Goal: Task Accomplishment & Management: Complete application form

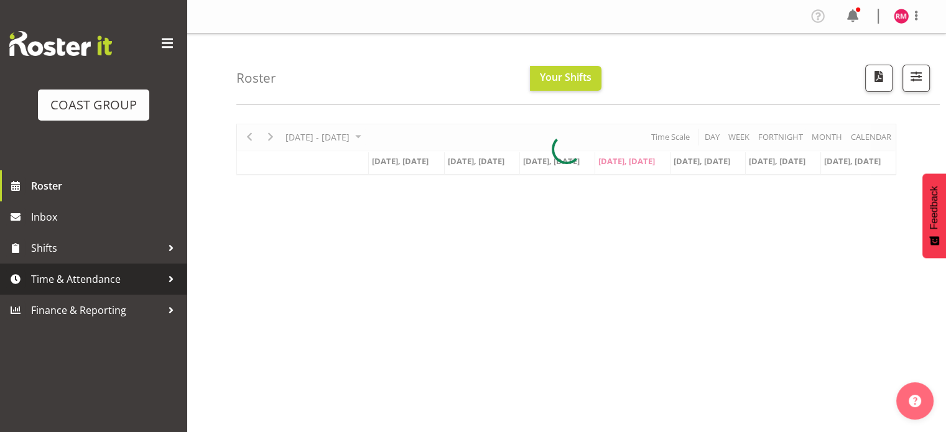
click at [90, 282] on span "Time & Attendance" at bounding box center [96, 279] width 131 height 19
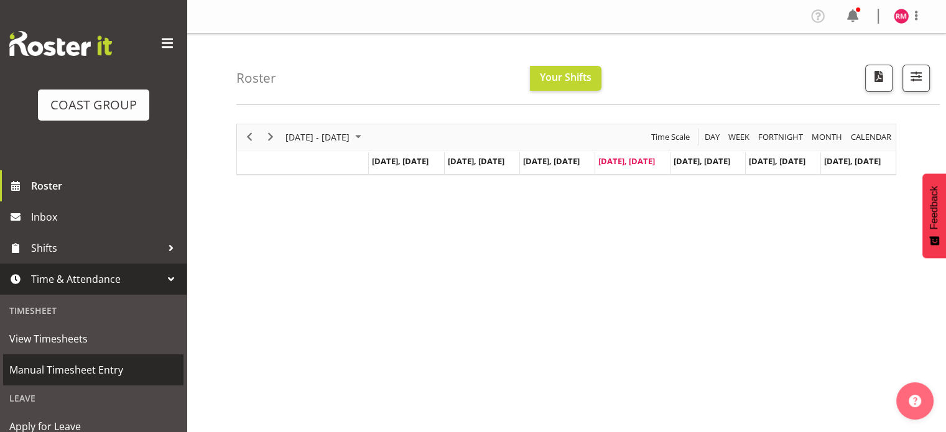
click at [113, 361] on span "Manual Timesheet Entry" at bounding box center [93, 370] width 168 height 19
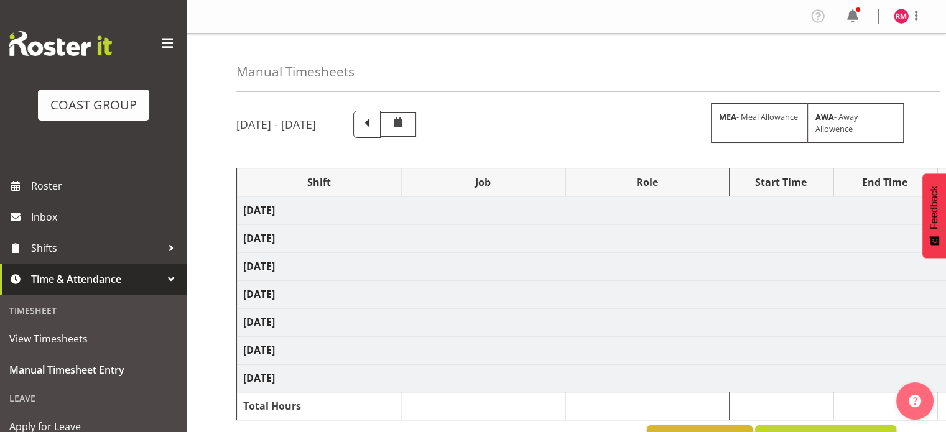
select select "62215"
select select "9477"
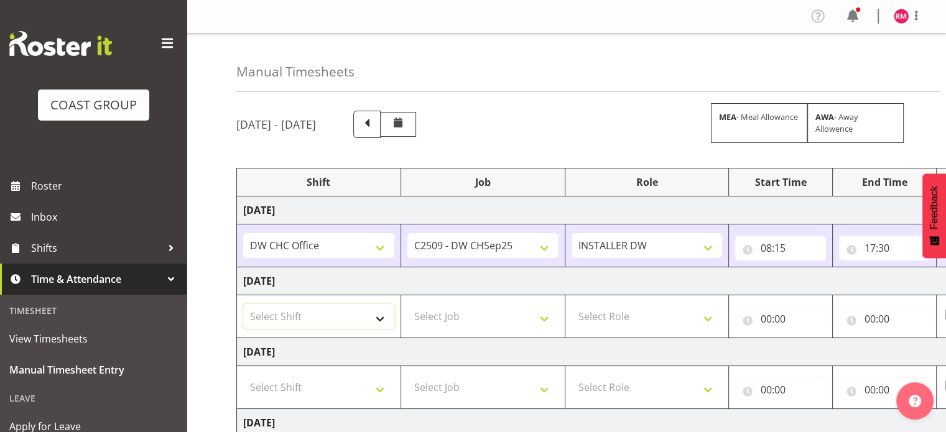
click at [344, 310] on select "Select Shift CHC SIGN ADMIN (LEAVE ALONE, DONT MAKE INACTIVE) DW CHC ARK WORK D…" at bounding box center [318, 316] width 151 height 25
select select "62215"
click at [243, 304] on select "Select Shift CHC SIGN ADMIN (LEAVE ALONE, DONT MAKE INACTIVE) DW CHC ARK WORK D…" at bounding box center [318, 316] width 151 height 25
click at [428, 320] on select "Select Job 1 Carlton Events 1 [PERSON_NAME][GEOGRAPHIC_DATA] 1 [PERSON_NAME][GE…" at bounding box center [482, 316] width 151 height 25
select select "9478"
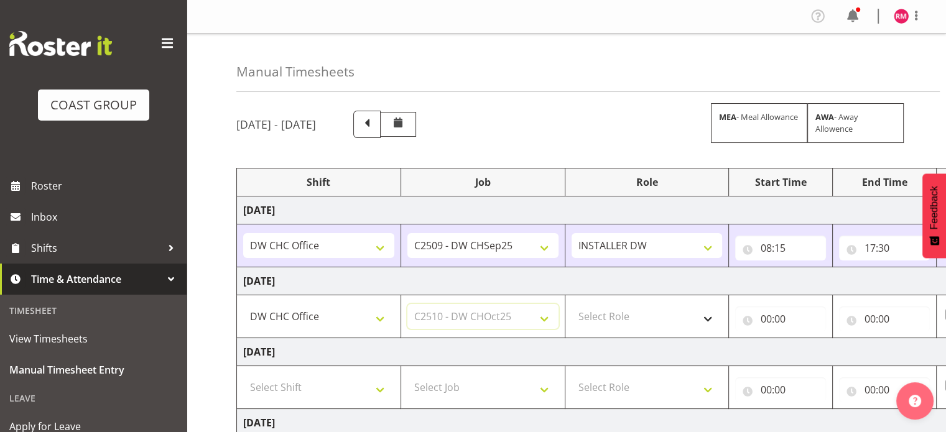
click at [407, 304] on select "Select Job 1 Carlton Events 1 [PERSON_NAME][GEOGRAPHIC_DATA] 1 [PERSON_NAME][GE…" at bounding box center [482, 316] width 151 height 25
click at [521, 243] on select "1 Carlton Events 1 [PERSON_NAME] 1 [PERSON_NAME][GEOGRAPHIC_DATA] 1 EHS WAREHOU…" at bounding box center [482, 245] width 151 height 25
select select "9478"
click at [407, 233] on select "1 Carlton Events 1 [PERSON_NAME] 1 [PERSON_NAME][GEOGRAPHIC_DATA] 1 EHS WAREHOU…" at bounding box center [482, 245] width 151 height 25
click at [655, 313] on select "Select Role INSTALLER DW" at bounding box center [647, 316] width 151 height 25
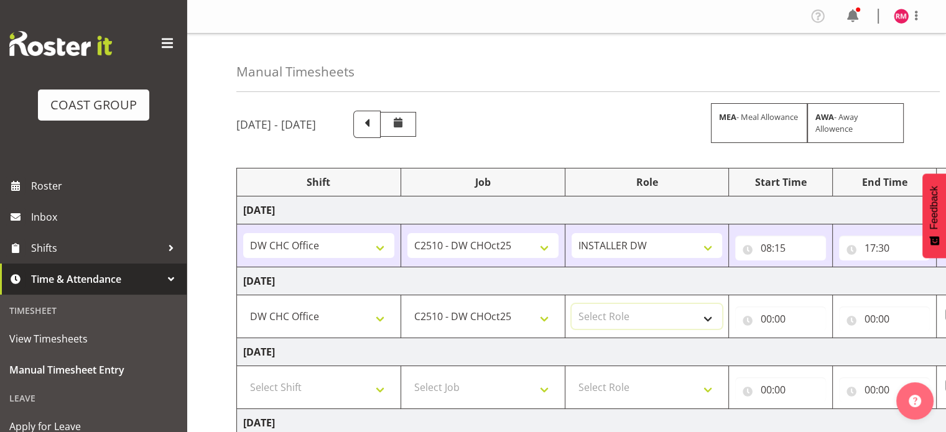
select select "219"
click at [572, 304] on select "Select Role INSTALLER DW" at bounding box center [647, 316] width 151 height 25
click at [789, 325] on input "00:00" at bounding box center [780, 319] width 91 height 25
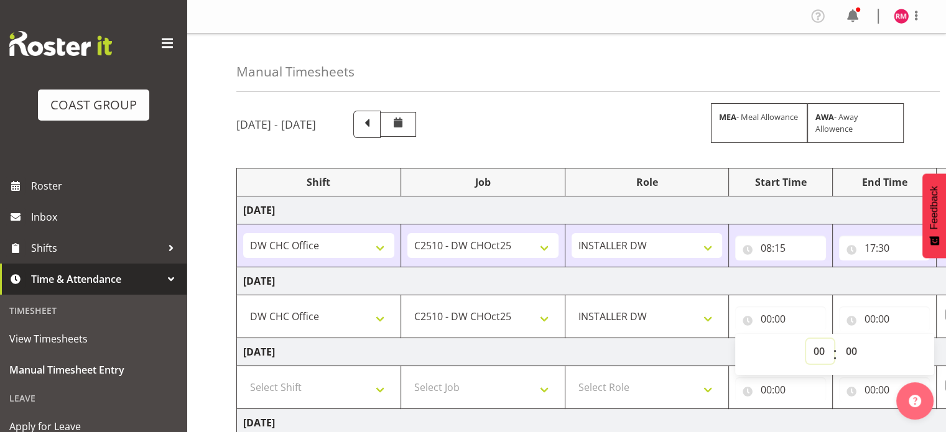
click at [815, 357] on select "00 01 02 03 04 05 06 07 08 09 10 11 12 13 14 15 16 17 18 19 20 21 22 23" at bounding box center [820, 351] width 28 height 25
select select "8"
click at [806, 339] on select "00 01 02 03 04 05 06 07 08 09 10 11 12 13 14 15 16 17 18 19 20 21 22 23" at bounding box center [820, 351] width 28 height 25
type input "08:00"
drag, startPoint x: 850, startPoint y: 353, endPoint x: 851, endPoint y: 346, distance: 6.3
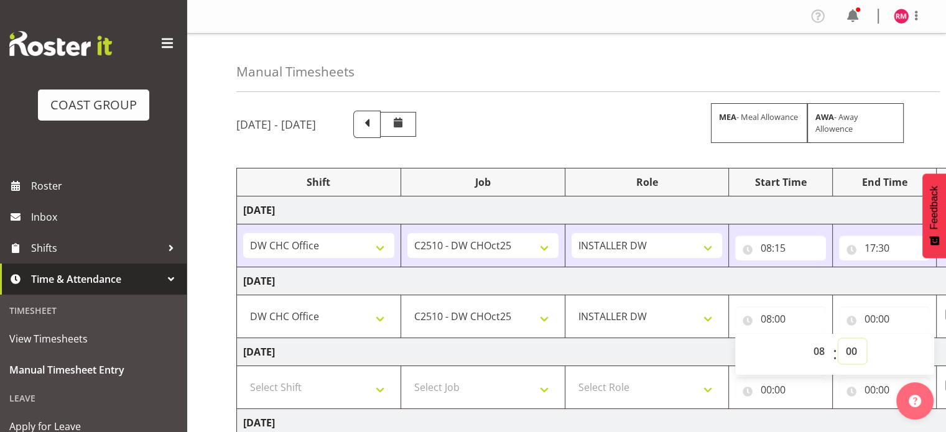
click at [850, 353] on select "00 01 02 03 04 05 06 07 08 09 10 11 12 13 14 15 16 17 18 19 20 21 22 23 24 25 2…" at bounding box center [852, 351] width 28 height 25
select select "15"
click at [838, 339] on select "00 01 02 03 04 05 06 07 08 09 10 11 12 13 14 15 16 17 18 19 20 21 22 23 24 25 2…" at bounding box center [852, 351] width 28 height 25
type input "08:15"
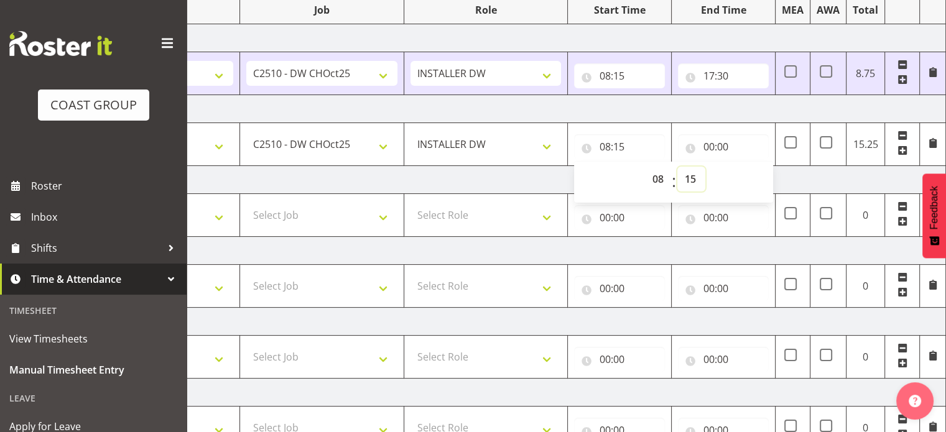
scroll to position [26, 0]
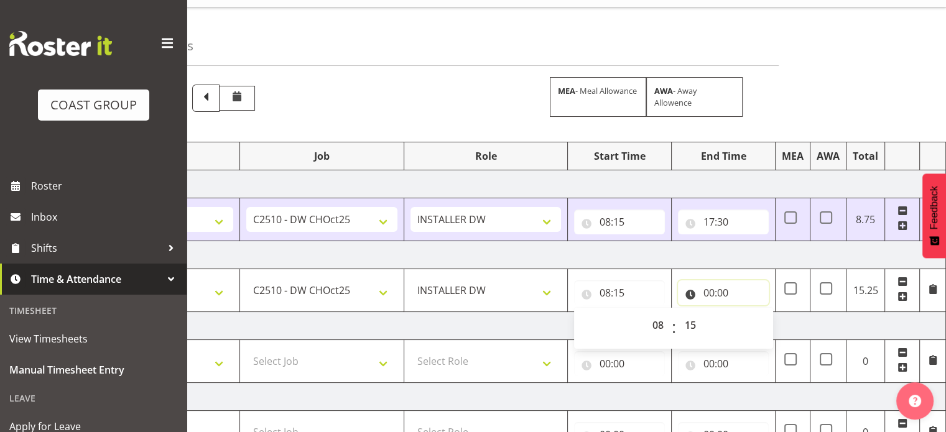
click at [720, 285] on input "00:00" at bounding box center [723, 292] width 91 height 25
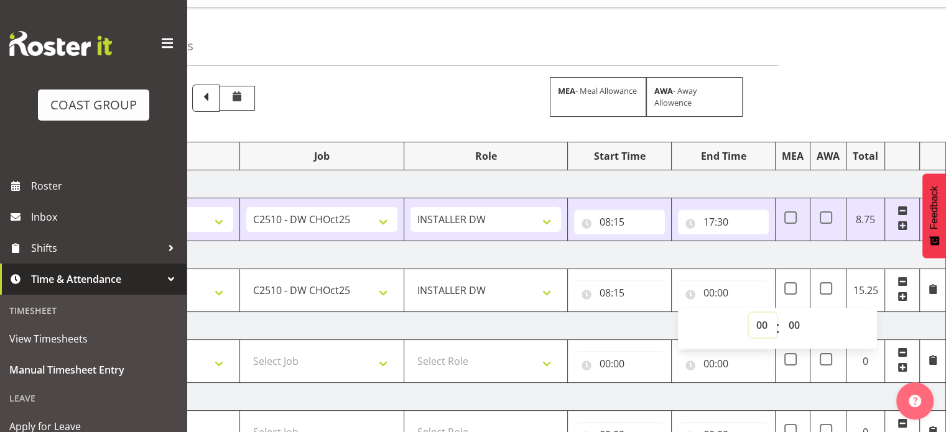
click at [758, 320] on select "00 01 02 03 04 05 06 07 08 09 10 11 12 13 14 15 16 17 18 19 20 21 22 23" at bounding box center [763, 325] width 28 height 25
select select "17"
click at [749, 313] on select "00 01 02 03 04 05 06 07 08 09 10 11 12 13 14 15 16 17 18 19 20 21 22 23" at bounding box center [763, 325] width 28 height 25
type input "17:00"
click at [796, 321] on select "00 01 02 03 04 05 06 07 08 09 10 11 12 13 14 15 16 17 18 19 20 21 22 23 24 25 2…" at bounding box center [795, 325] width 28 height 25
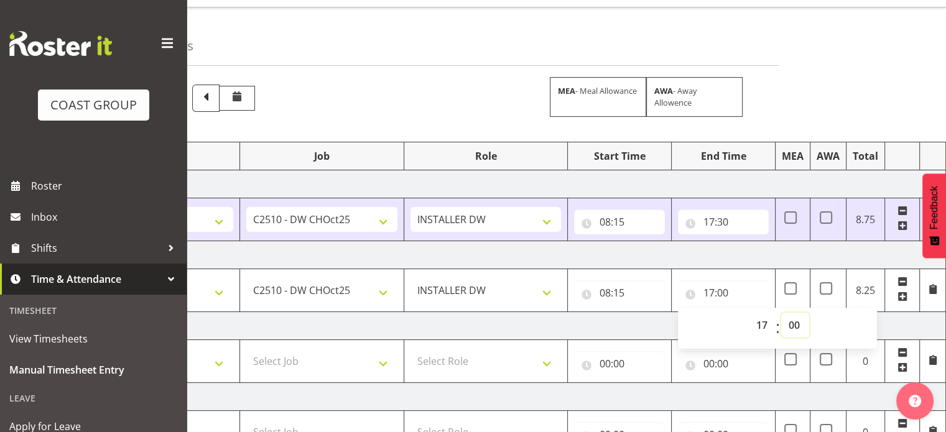
select select "45"
click at [781, 313] on select "00 01 02 03 04 05 06 07 08 09 10 11 12 13 14 15 16 17 18 19 20 21 22 23 24 25 2…" at bounding box center [795, 325] width 28 height 25
type input "17:45"
click at [836, 253] on td "[DATE]" at bounding box center [511, 255] width 870 height 28
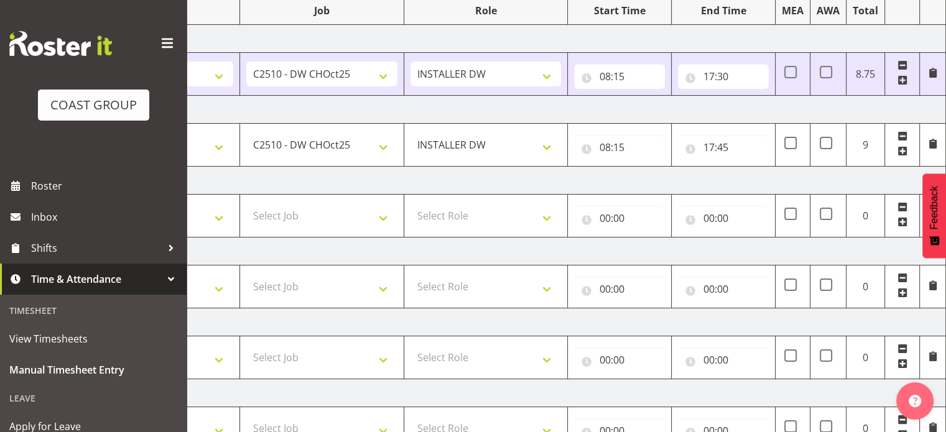
scroll to position [337, 0]
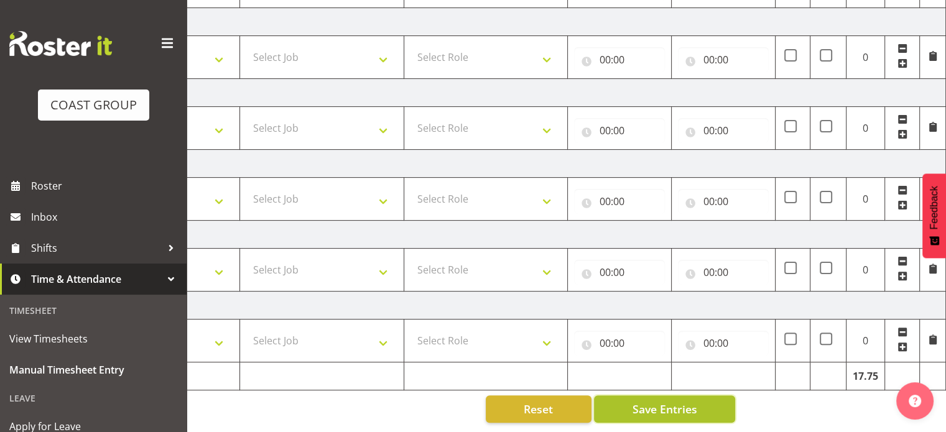
click at [665, 404] on span "Save Entries" at bounding box center [664, 409] width 65 height 16
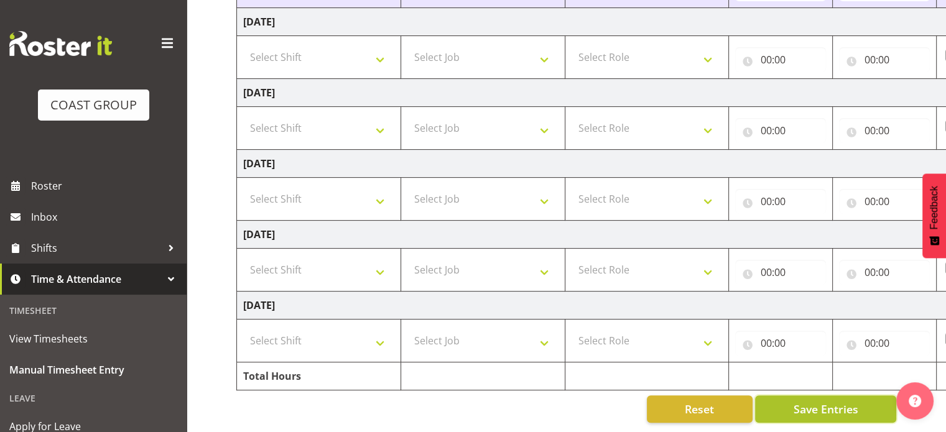
click at [774, 406] on button "Save Entries" at bounding box center [825, 409] width 141 height 27
